Goal: Navigation & Orientation: Understand site structure

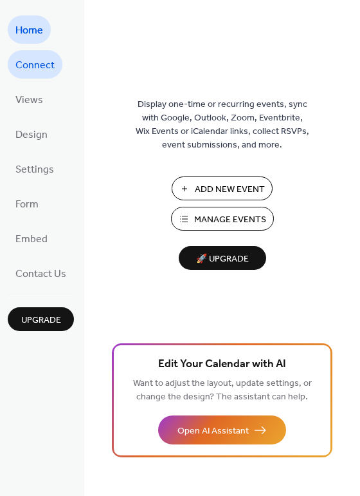
click at [45, 64] on span "Connect" at bounding box center [34, 65] width 39 height 21
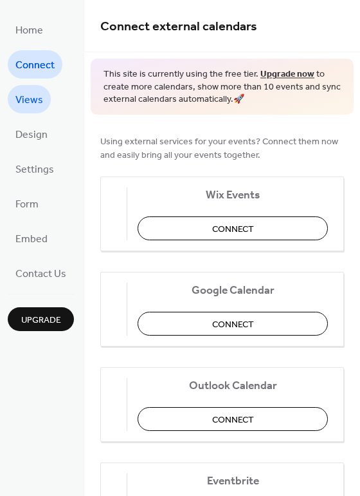
click at [35, 100] on span "Views" at bounding box center [29, 100] width 28 height 21
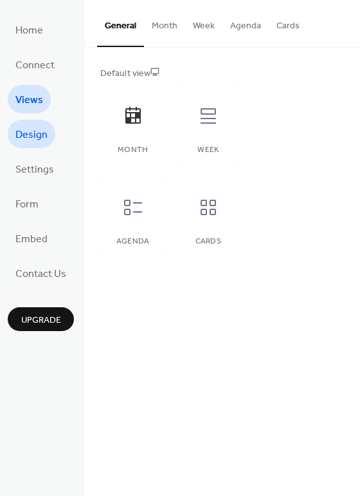
click at [42, 137] on span "Design" at bounding box center [31, 135] width 32 height 21
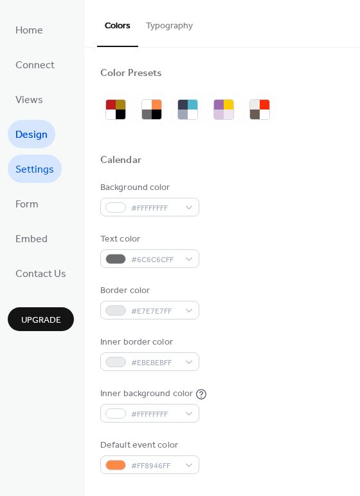
click at [38, 169] on span "Settings" at bounding box center [34, 170] width 39 height 21
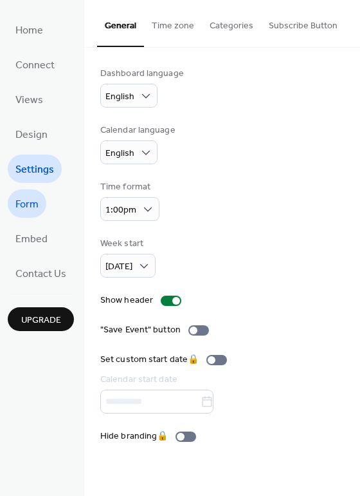
click at [30, 205] on span "Form" at bounding box center [26, 204] width 23 height 21
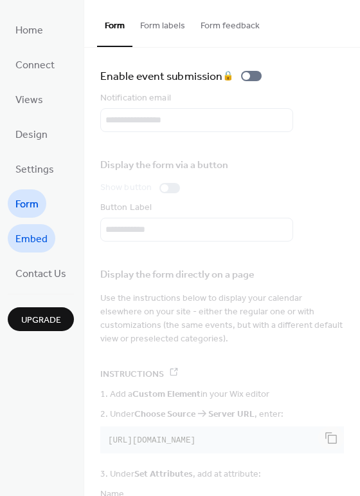
click at [41, 239] on span "Embed" at bounding box center [31, 239] width 32 height 21
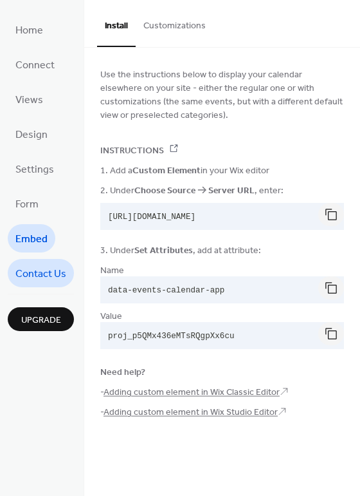
click at [44, 274] on span "Contact Us" at bounding box center [40, 274] width 51 height 21
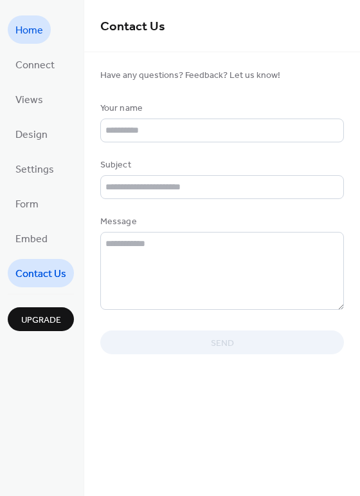
click at [33, 31] on span "Home" at bounding box center [29, 31] width 28 height 21
